Goal: Task Accomplishment & Management: Manage account settings

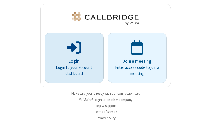
click at [72, 61] on p "Login" at bounding box center [74, 61] width 44 height 7
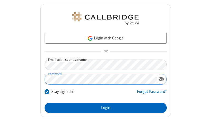
click at [103, 107] on button "Login" at bounding box center [106, 107] width 122 height 11
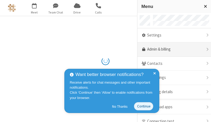
click at [172, 49] on link "Admin & billing" at bounding box center [175, 49] width 74 height 14
